Goal: Task Accomplishment & Management: Use online tool/utility

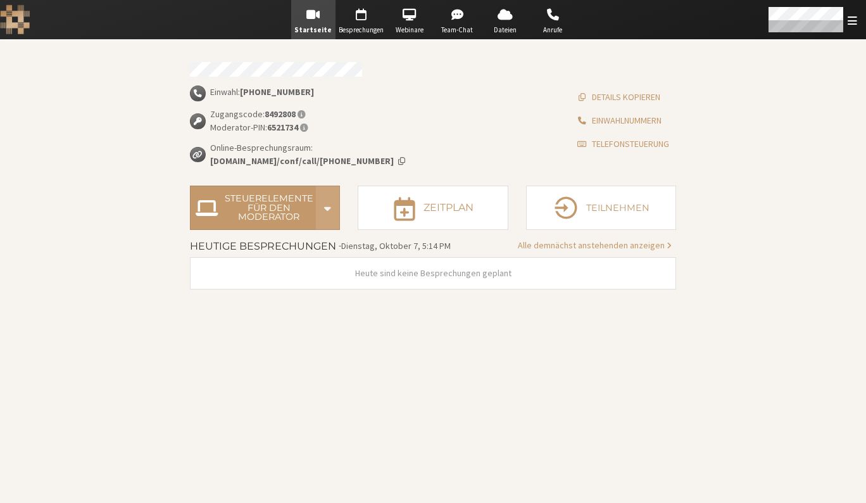
click at [328, 211] on span "Start conference options" at bounding box center [327, 208] width 11 height 24
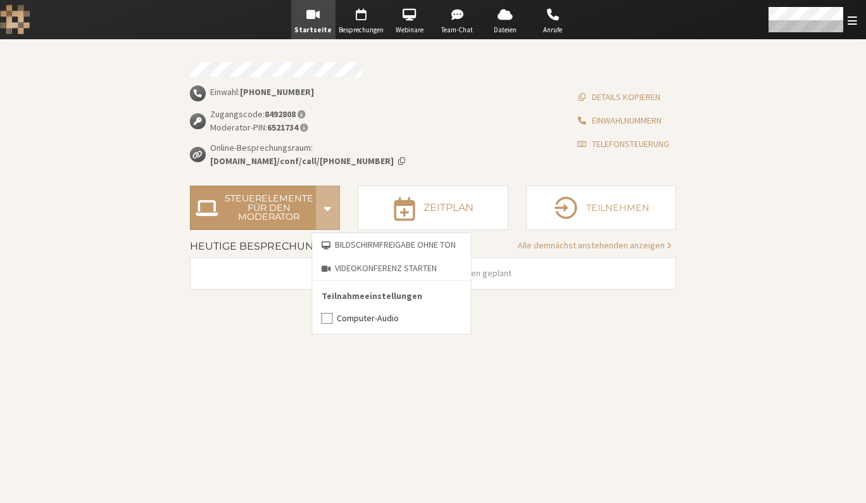
click at [101, 142] on section "Einwahl: [PHONE_NUMBER] Zugangscode: 8492808 Moderator-PIN: 6521734 Online-Besp…" at bounding box center [433, 271] width 866 height 463
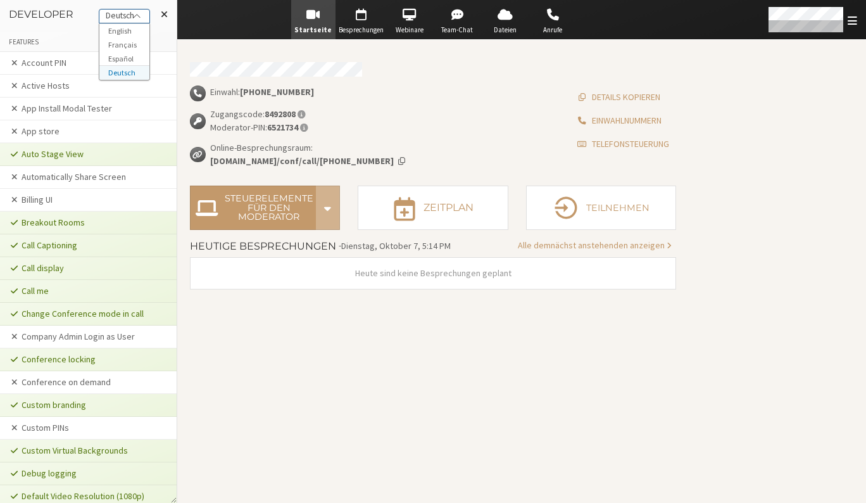
click at [133, 17] on div "Deutsch" at bounding box center [124, 15] width 50 height 13
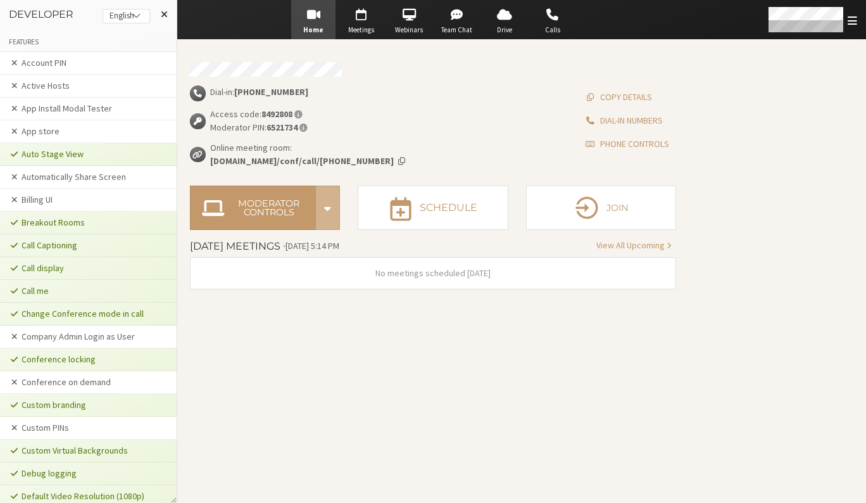
click at [293, 317] on section "Dial-in: [PHONE_NUMBER] Access code: 8492808 Moderator PIN: 6521734 Online meet…" at bounding box center [433, 271] width 866 height 463
click at [326, 215] on span "Start conference options" at bounding box center [327, 208] width 11 height 24
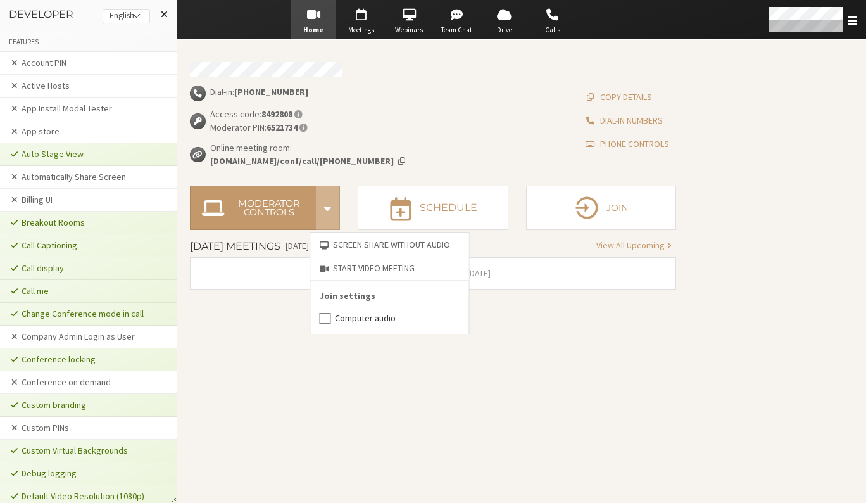
click at [163, 15] on span at bounding box center [164, 14] width 7 height 10
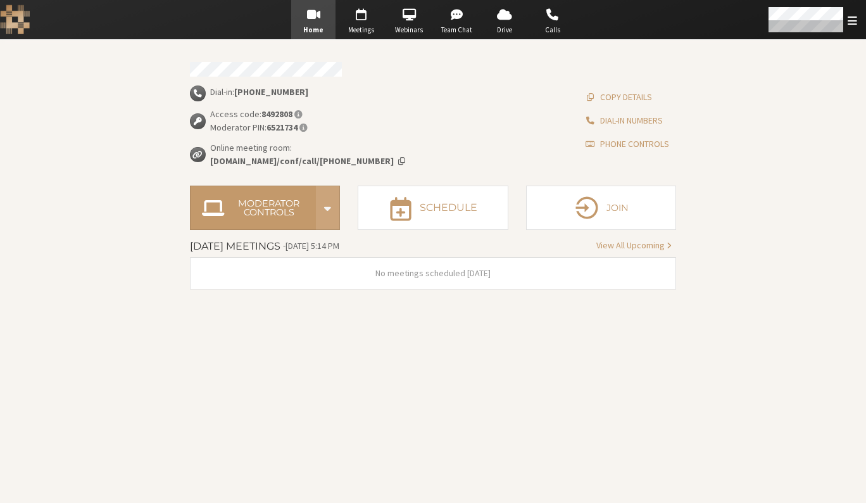
click at [325, 210] on span "Start conference options" at bounding box center [327, 208] width 11 height 24
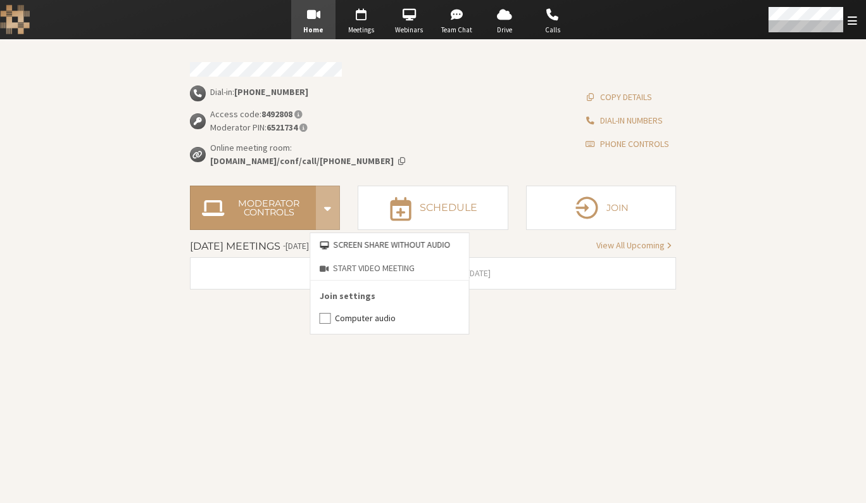
click at [348, 245] on button "Screen share without audio" at bounding box center [390, 244] width 158 height 23
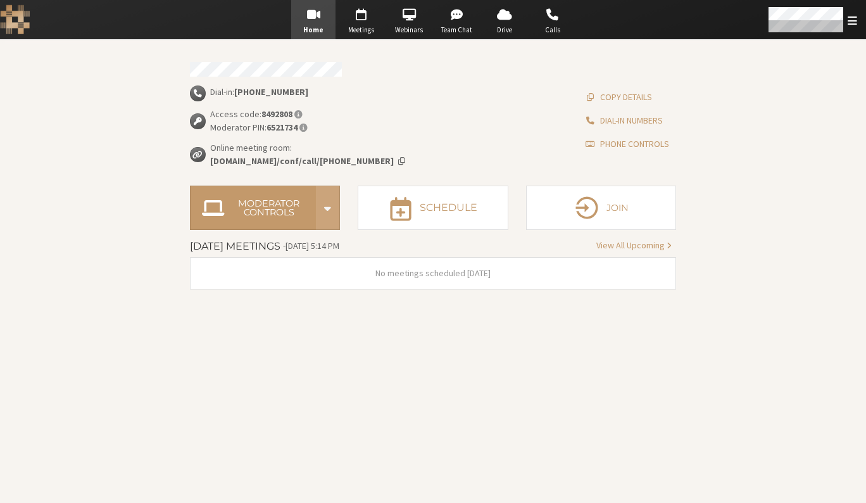
click at [333, 216] on span "Start conference options" at bounding box center [327, 208] width 11 height 24
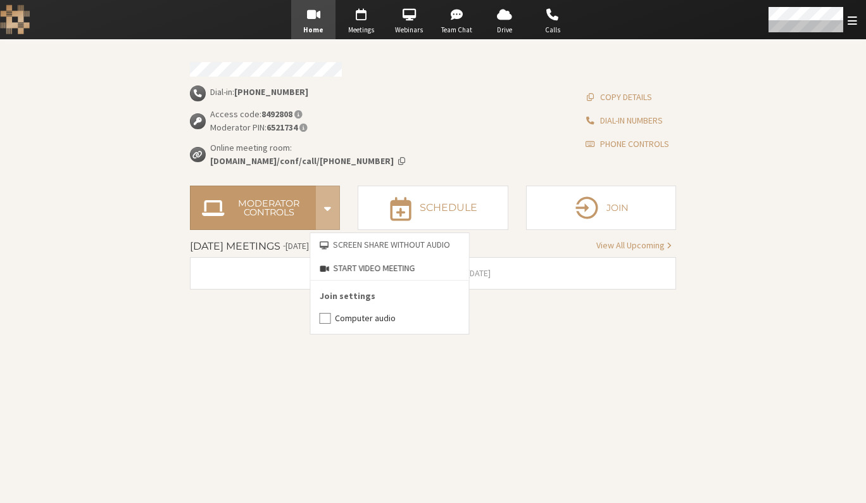
click at [340, 267] on button "Start video meeting" at bounding box center [390, 267] width 158 height 23
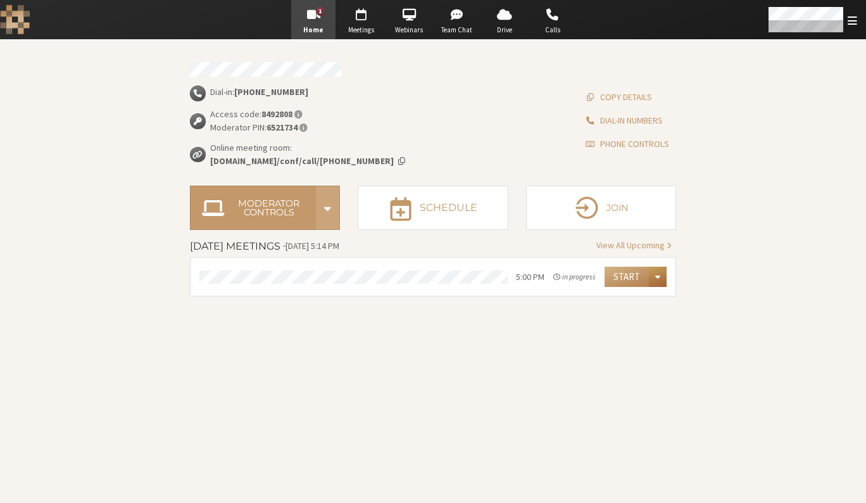
click at [327, 210] on span "Start conference options" at bounding box center [327, 208] width 11 height 24
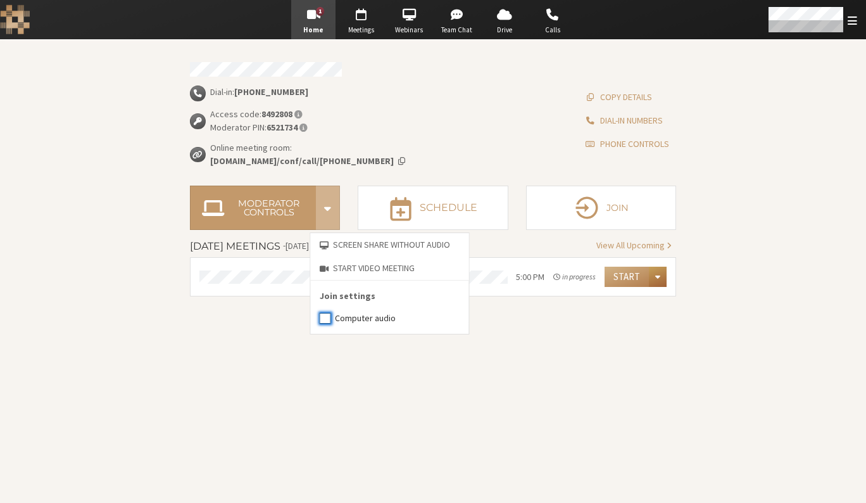
click at [324, 319] on input "Computer audio" at bounding box center [325, 318] width 11 height 13
click at [325, 318] on input "Computer audio" at bounding box center [325, 318] width 11 height 13
click at [355, 320] on label "Computer audio" at bounding box center [397, 318] width 125 height 13
click at [331, 320] on input "Computer audio" at bounding box center [325, 318] width 11 height 13
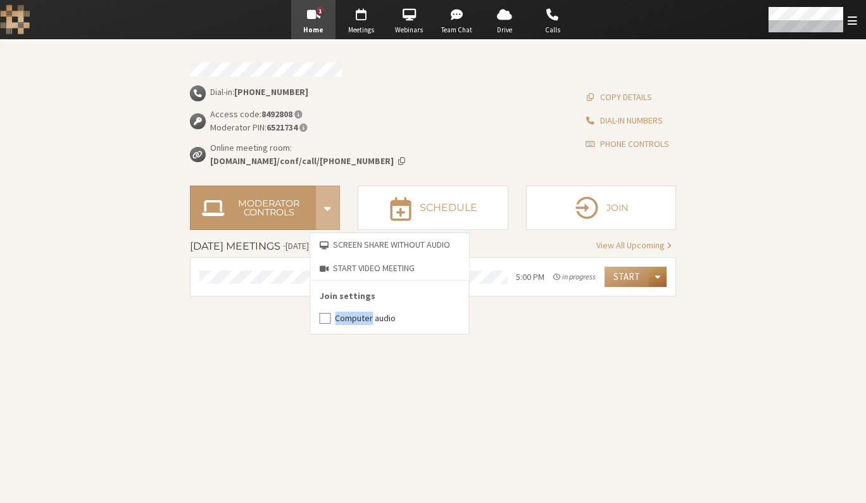
click at [356, 320] on label "Computer audio" at bounding box center [397, 318] width 125 height 13
click at [331, 320] on input "Computer audio" at bounding box center [325, 318] width 11 height 13
click at [359, 316] on label "Computer audio" at bounding box center [397, 318] width 125 height 13
click at [331, 316] on input "Computer audio" at bounding box center [325, 318] width 11 height 13
click at [357, 319] on label "Computer audio" at bounding box center [397, 318] width 125 height 13
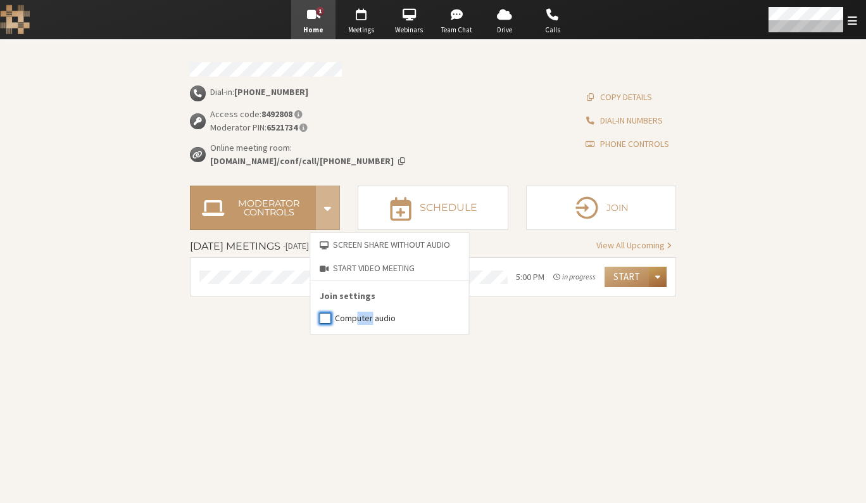
click at [331, 319] on input "Computer audio" at bounding box center [325, 318] width 11 height 13
click at [327, 320] on input "Computer audio" at bounding box center [325, 318] width 11 height 13
click at [327, 319] on input "Computer audio" at bounding box center [325, 318] width 11 height 13
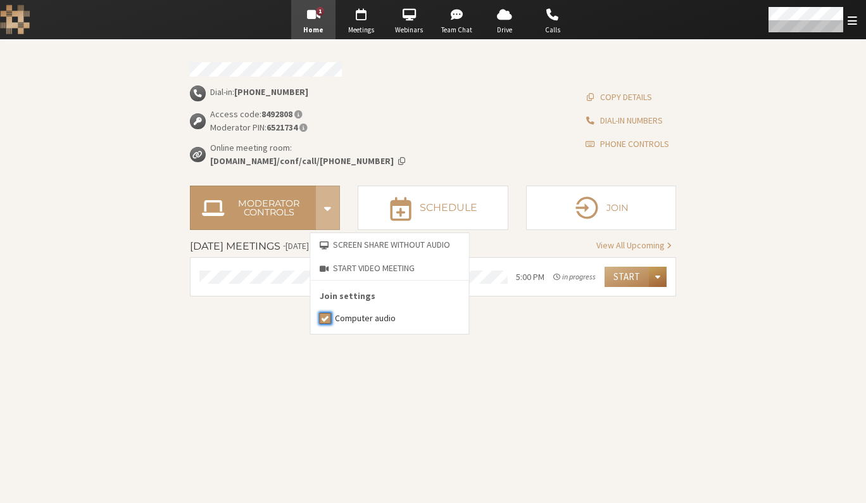
checkbox input "true"
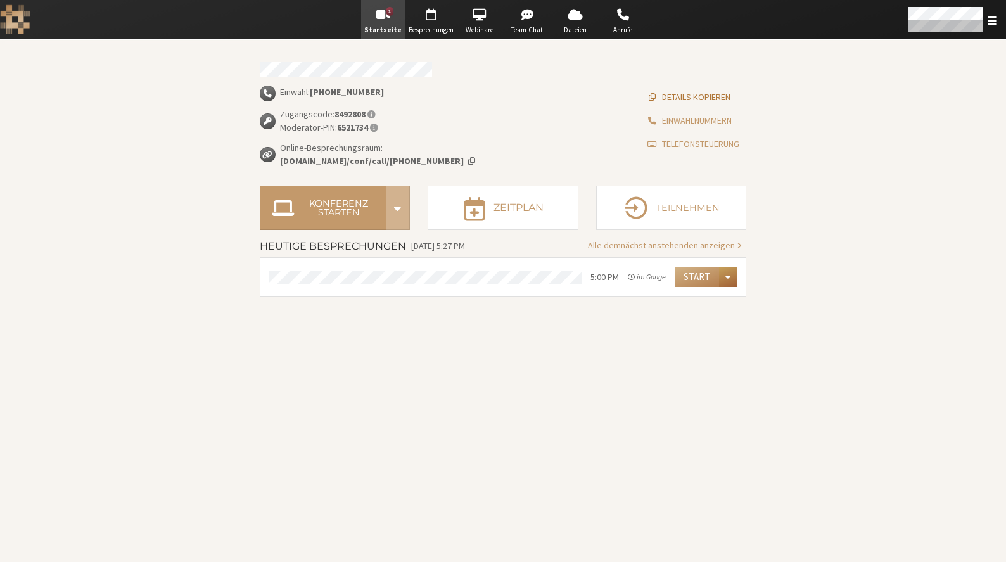
click at [689, 96] on button "Details kopieren" at bounding box center [688, 96] width 98 height 23
